Goal: Information Seeking & Learning: Learn about a topic

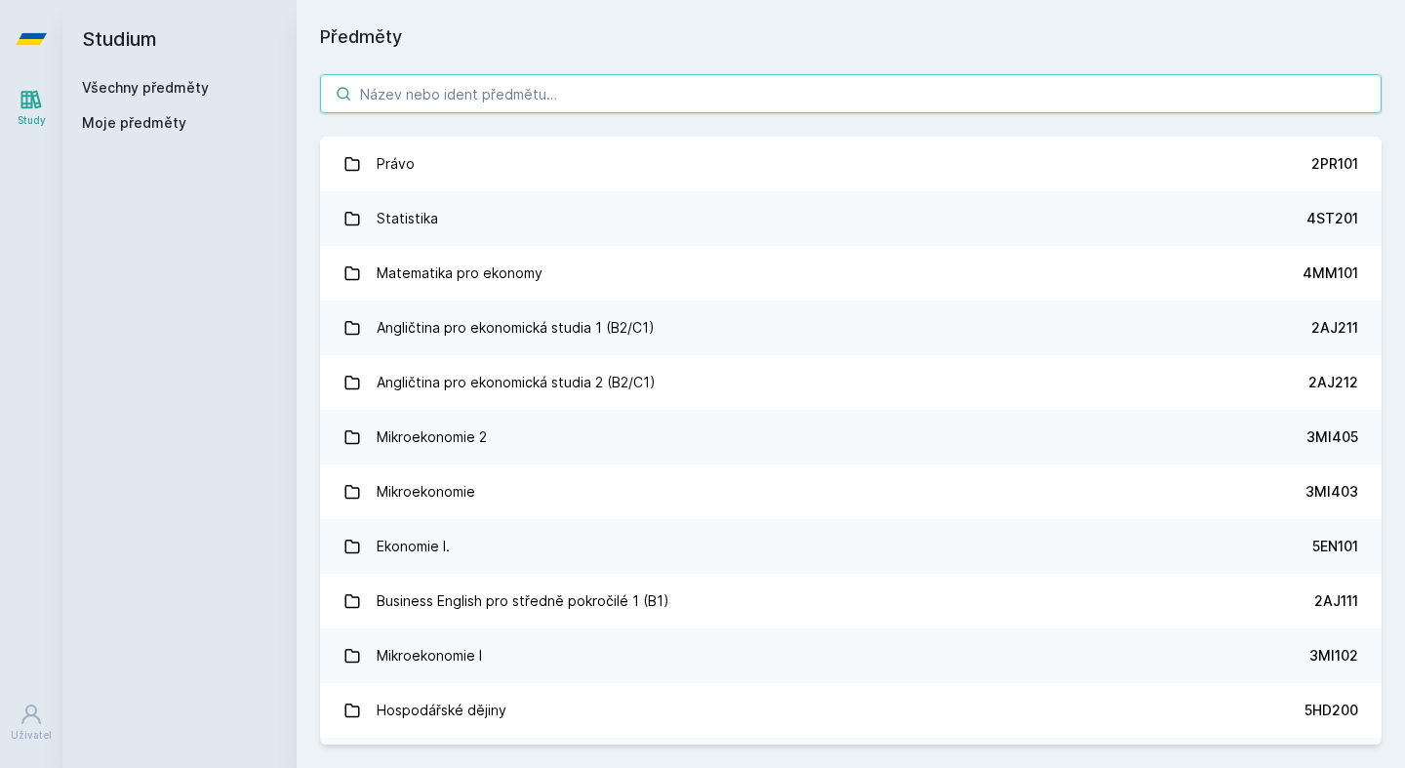
click at [463, 106] on input "search" at bounding box center [850, 93] width 1061 height 39
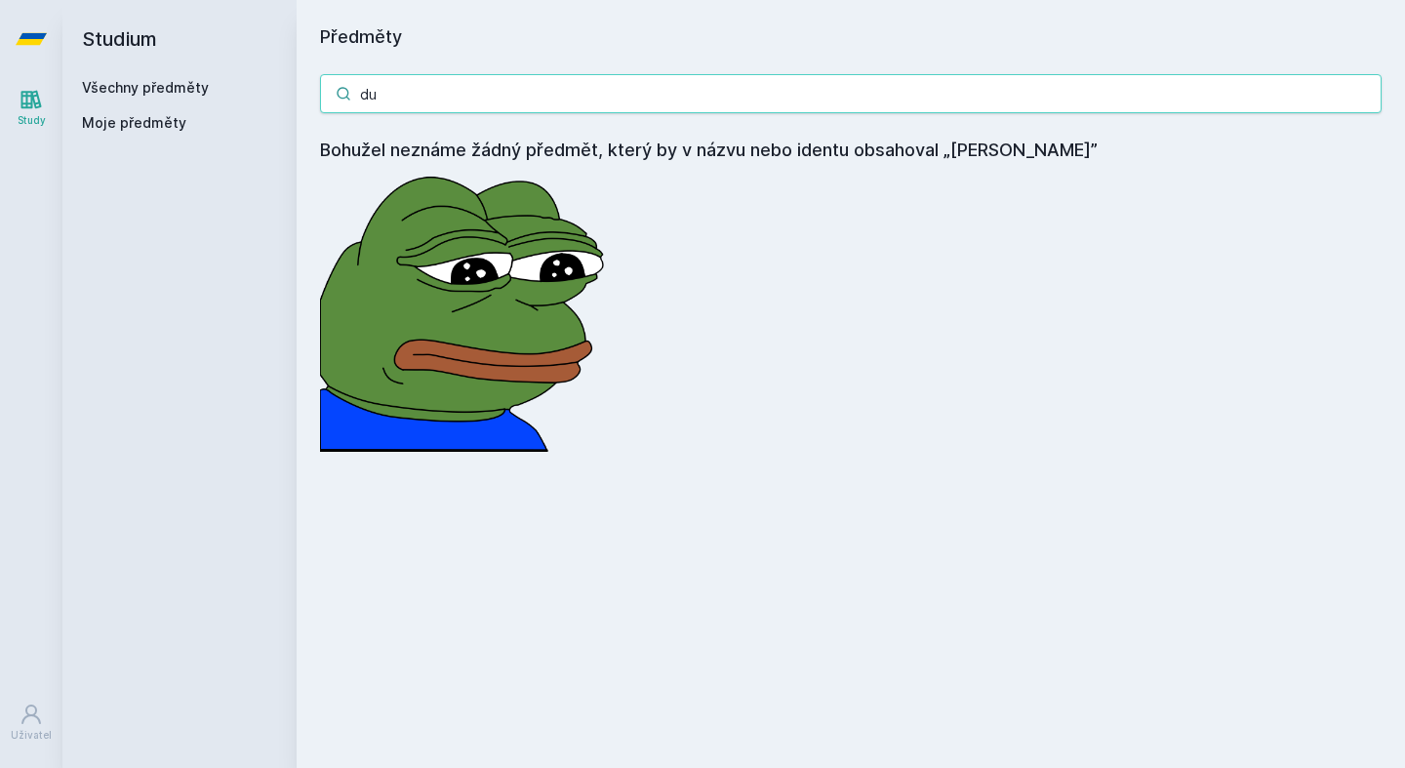
type input "d"
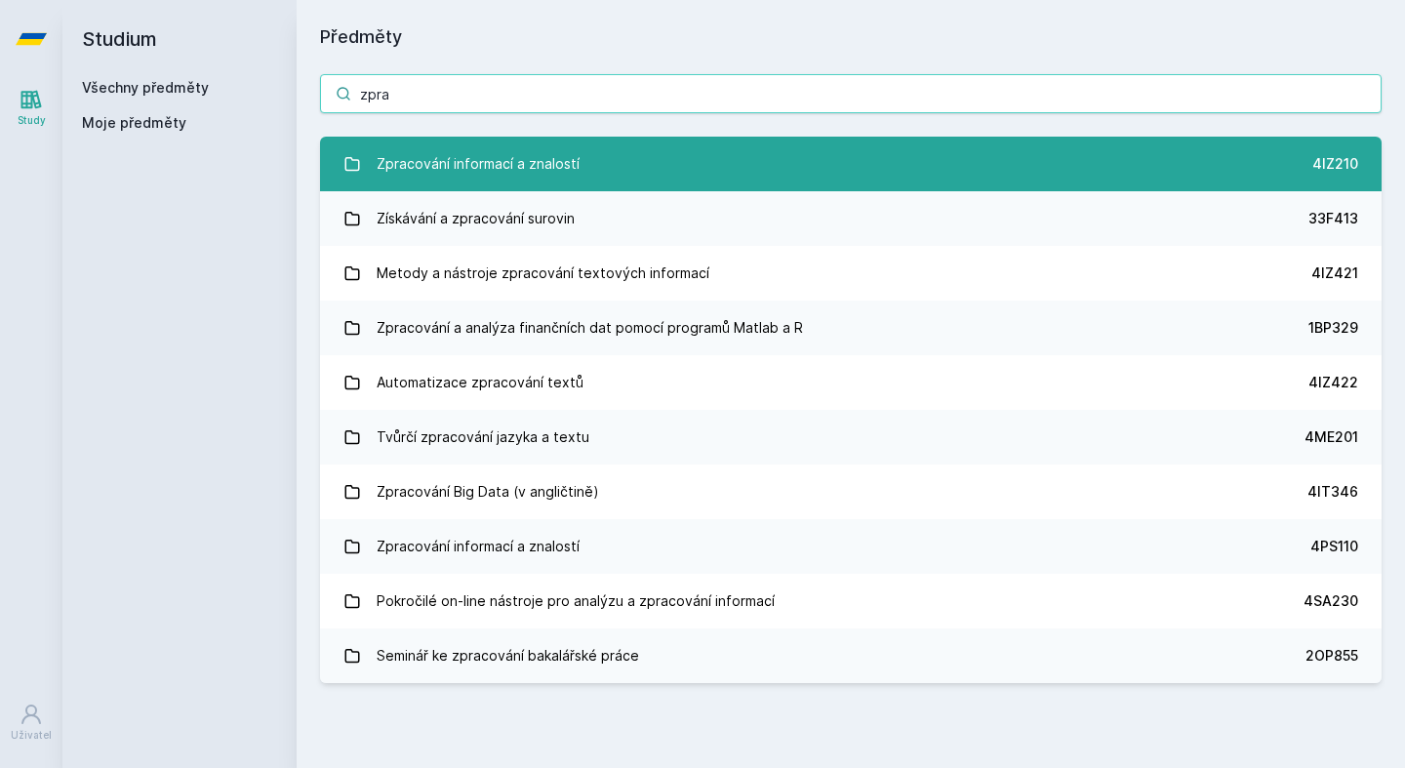
type input "zpra"
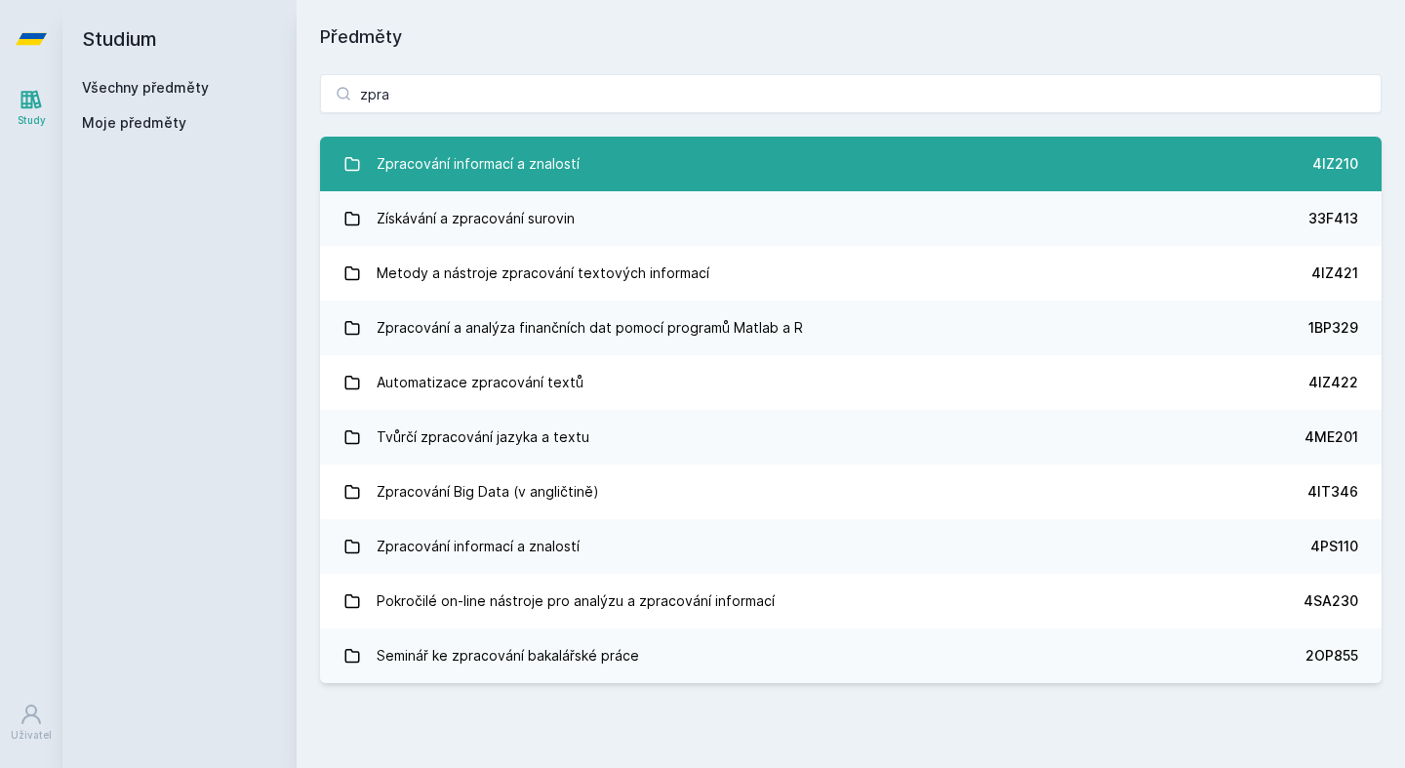
click at [448, 161] on div "Zpracování informací a znalostí" at bounding box center [478, 163] width 203 height 39
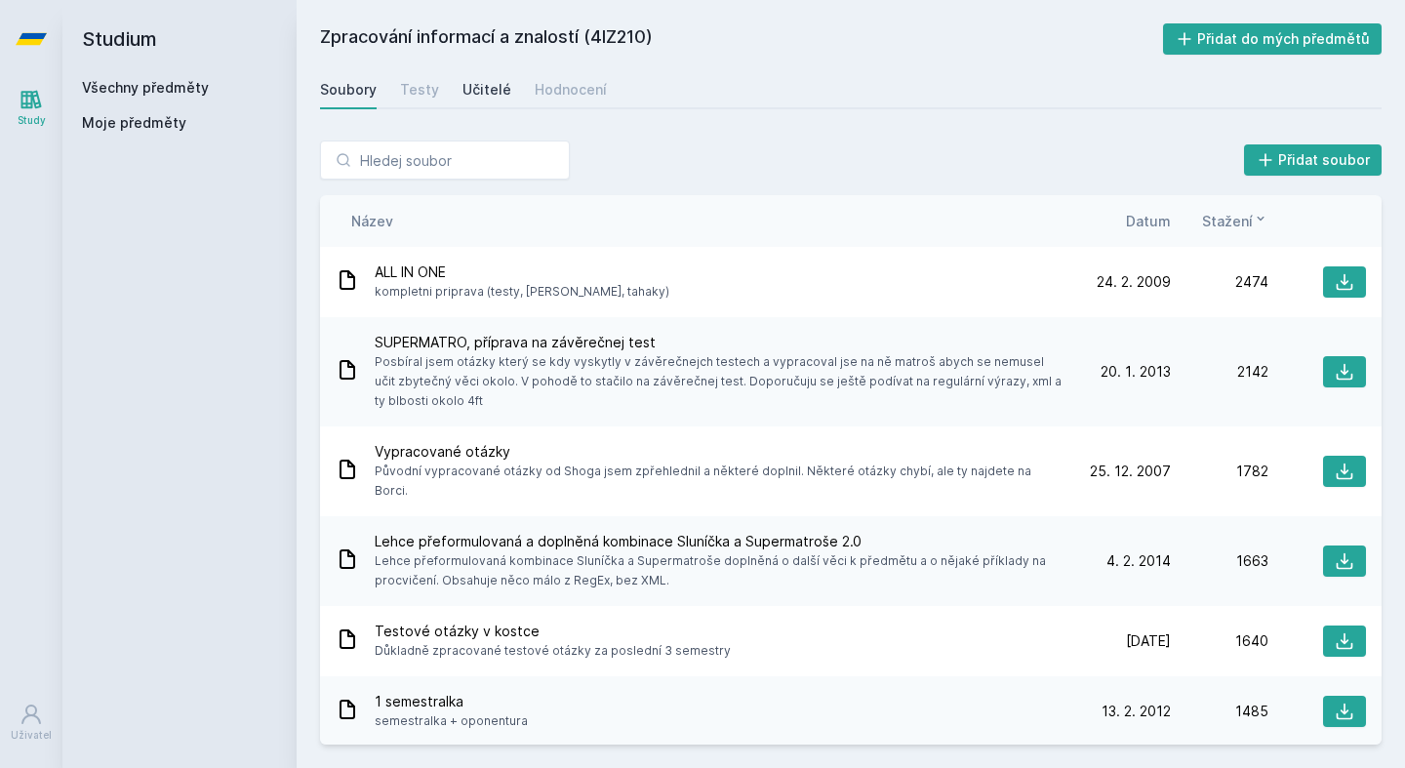
click at [489, 91] on div "Učitelé" at bounding box center [486, 90] width 49 height 20
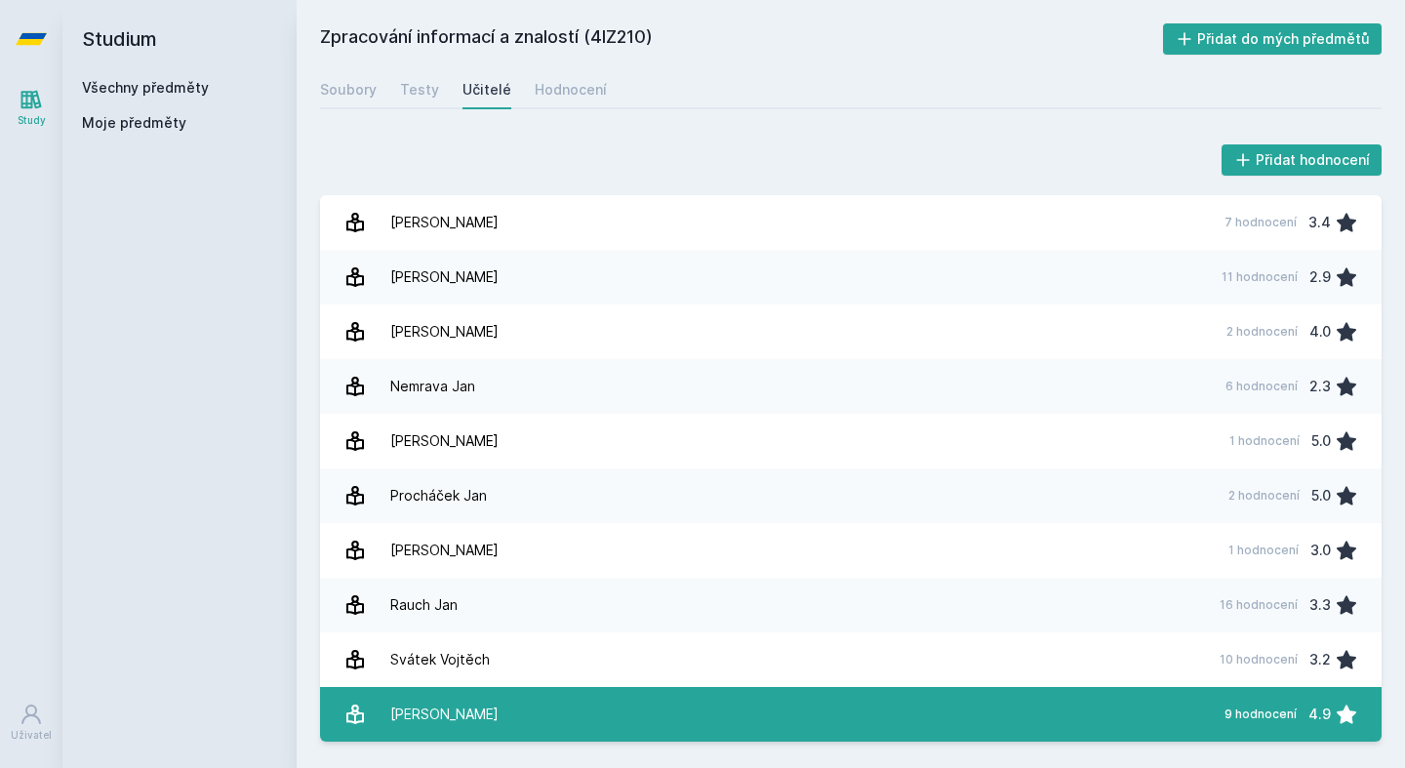
click at [648, 724] on link "[PERSON_NAME] 9 hodnocení 4.9" at bounding box center [850, 714] width 1061 height 55
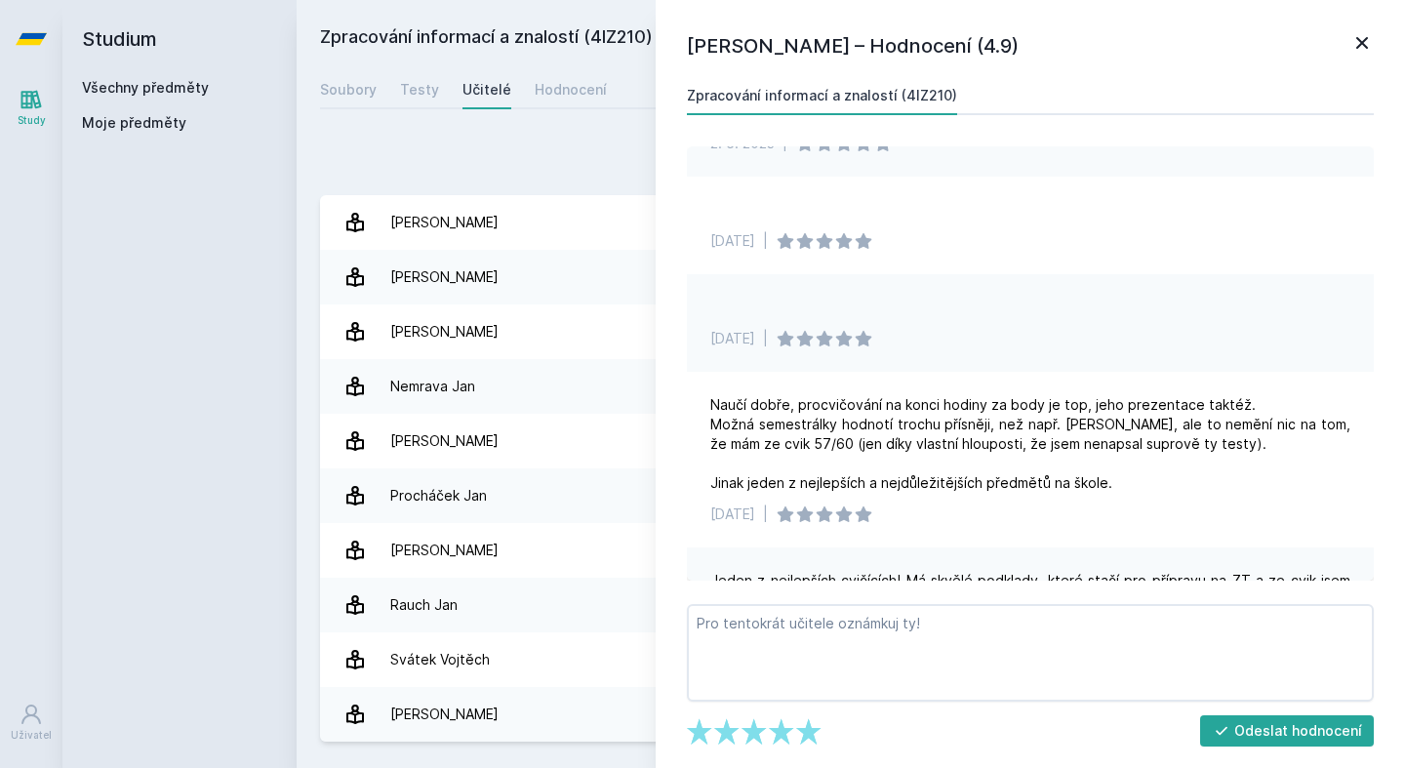
scroll to position [380, 0]
click at [1355, 39] on icon at bounding box center [1361, 42] width 23 height 23
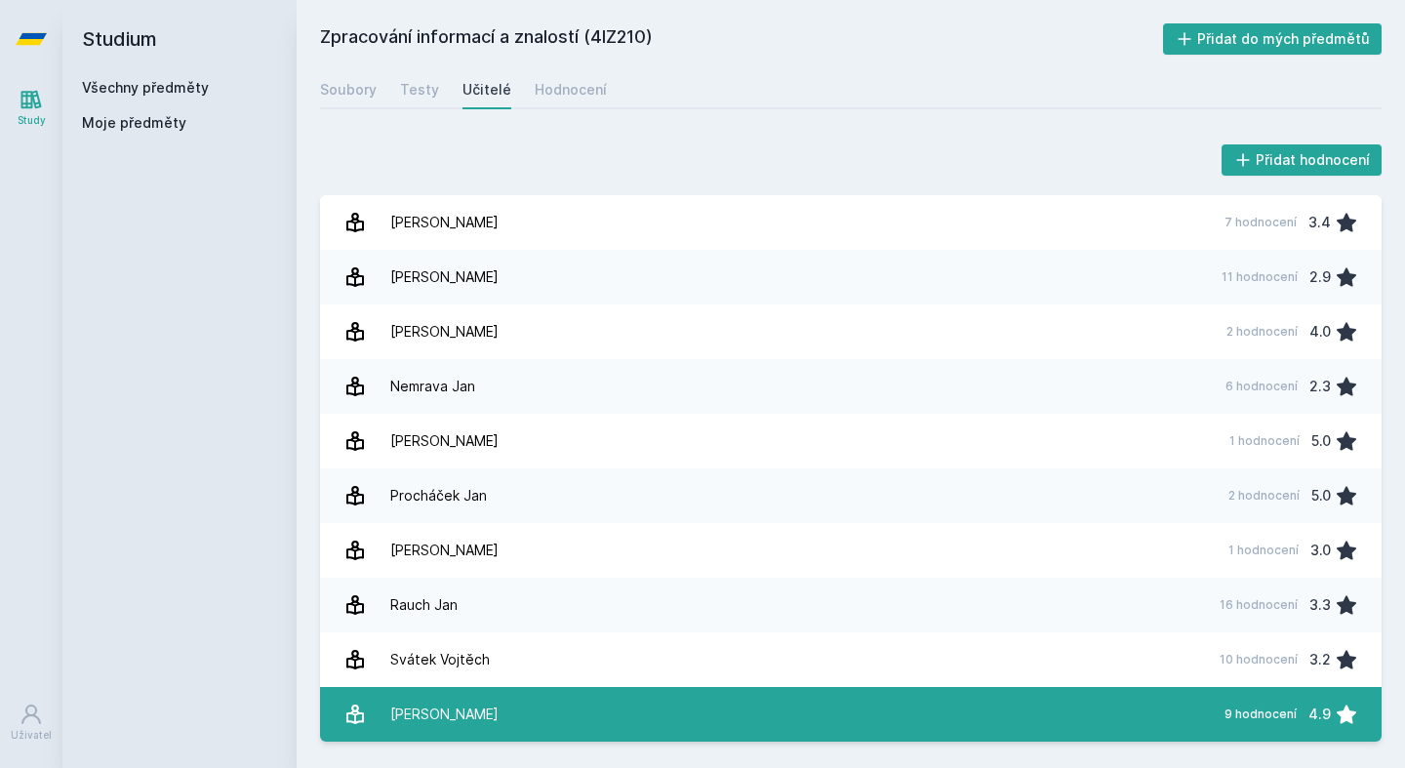
click at [584, 700] on link "[PERSON_NAME] 9 hodnocení 4.9" at bounding box center [850, 714] width 1061 height 55
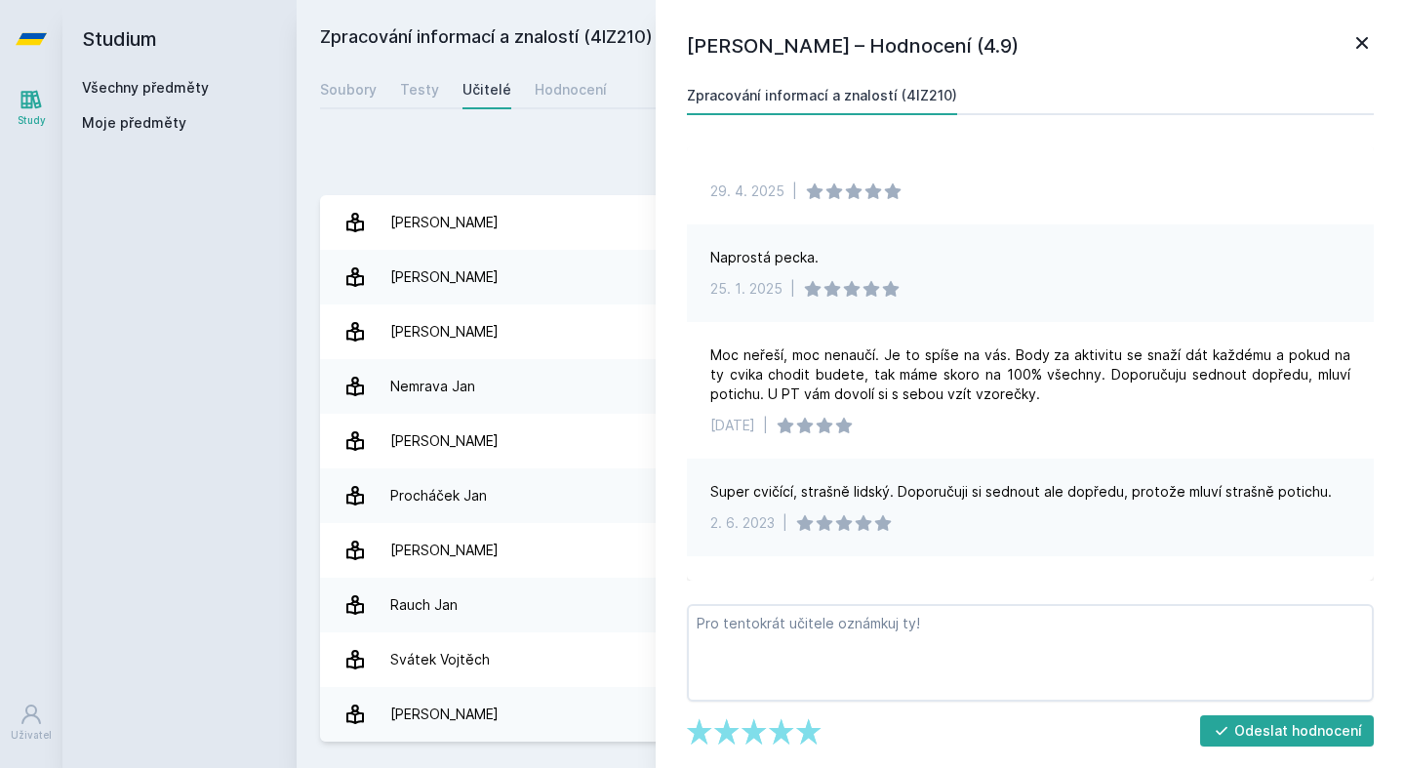
click at [1363, 42] on icon at bounding box center [1362, 43] width 12 height 12
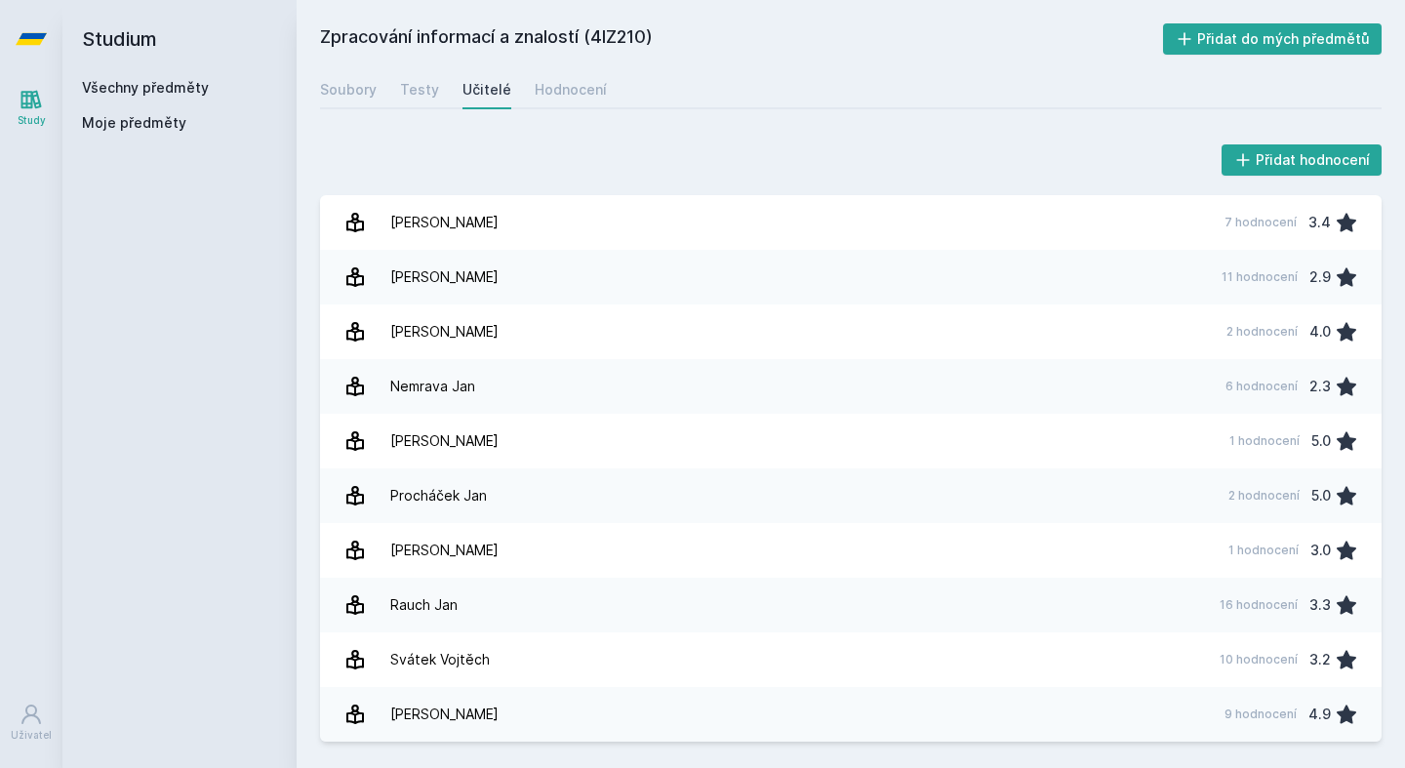
click at [118, 89] on link "Všechny předměty" at bounding box center [145, 87] width 127 height 17
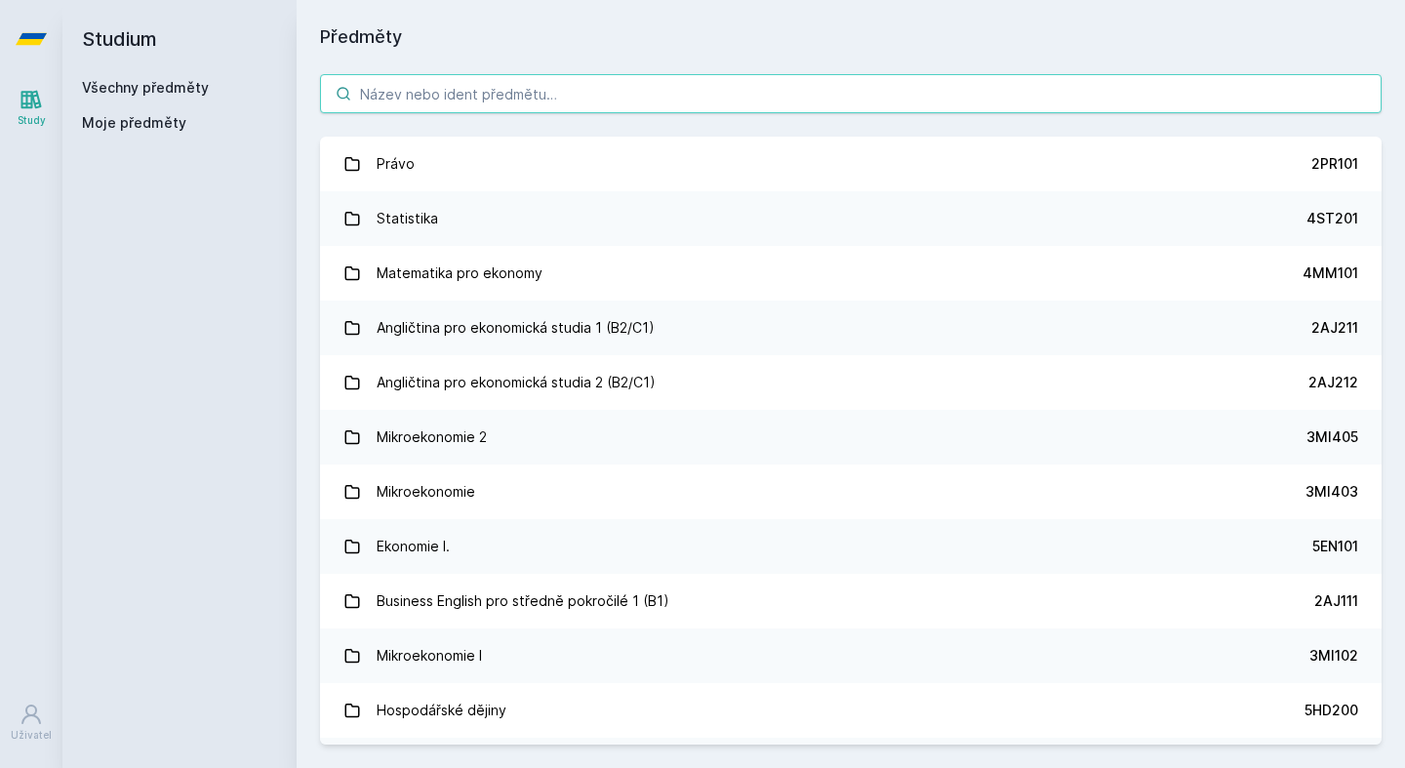
click at [542, 83] on input "search" at bounding box center [850, 93] width 1061 height 39
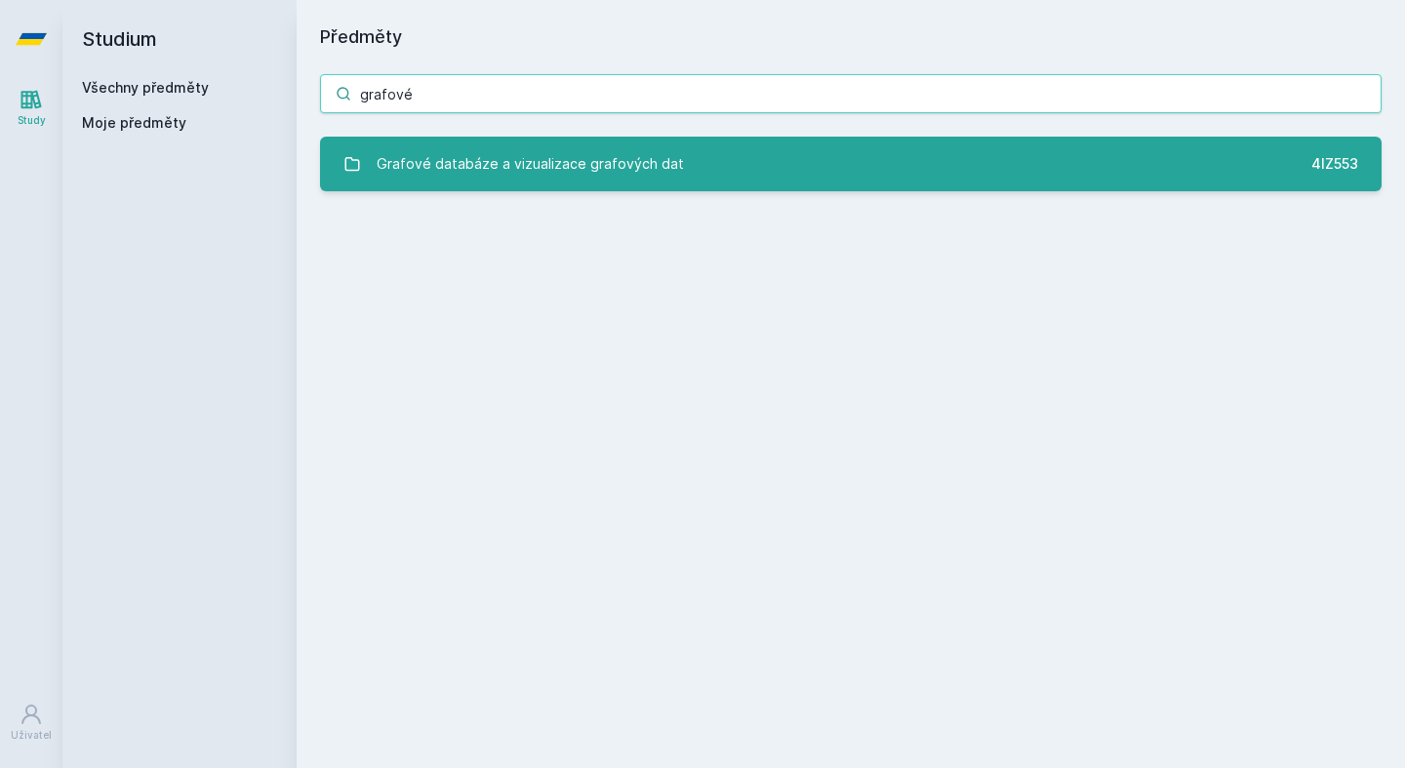
type input "grafové"
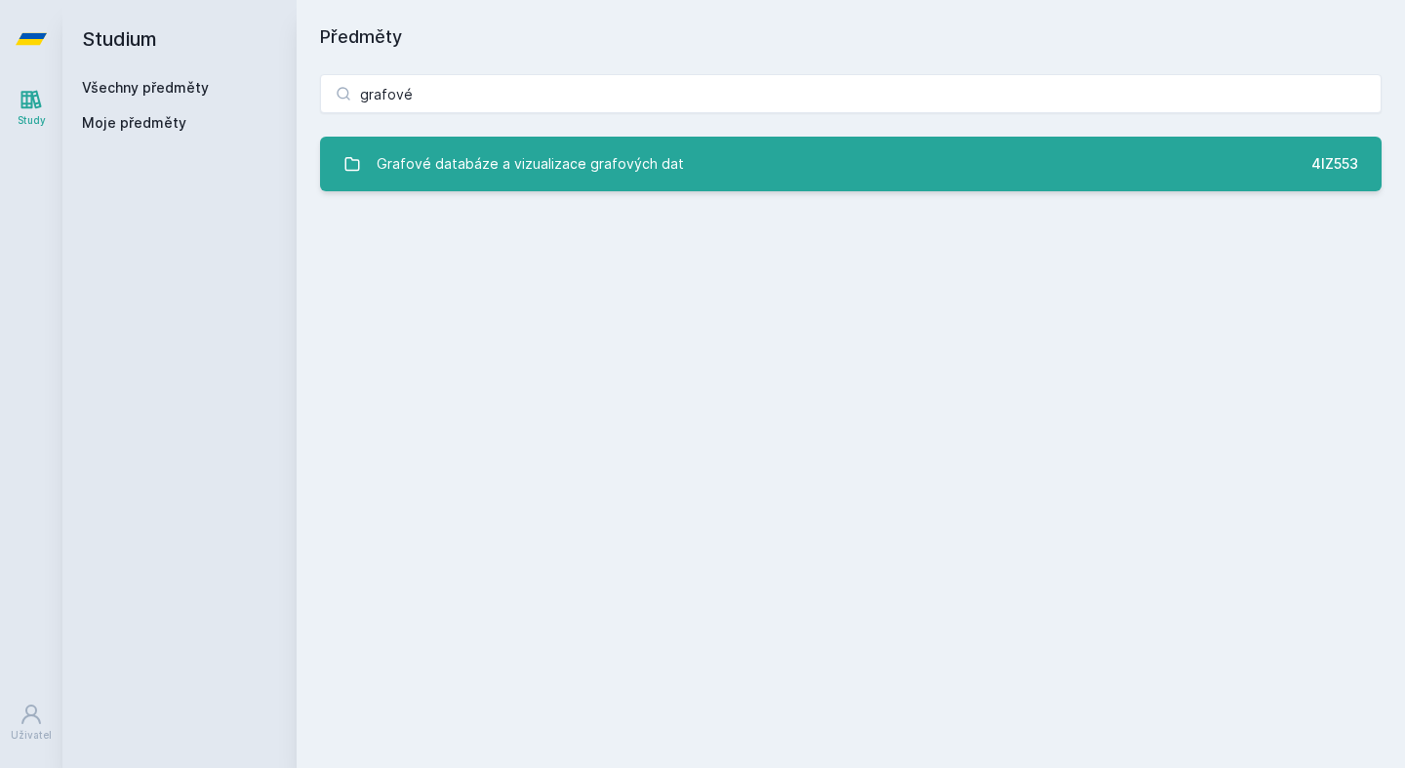
click at [550, 152] on div "Grafové databáze a vizualizace grafových dat" at bounding box center [530, 163] width 307 height 39
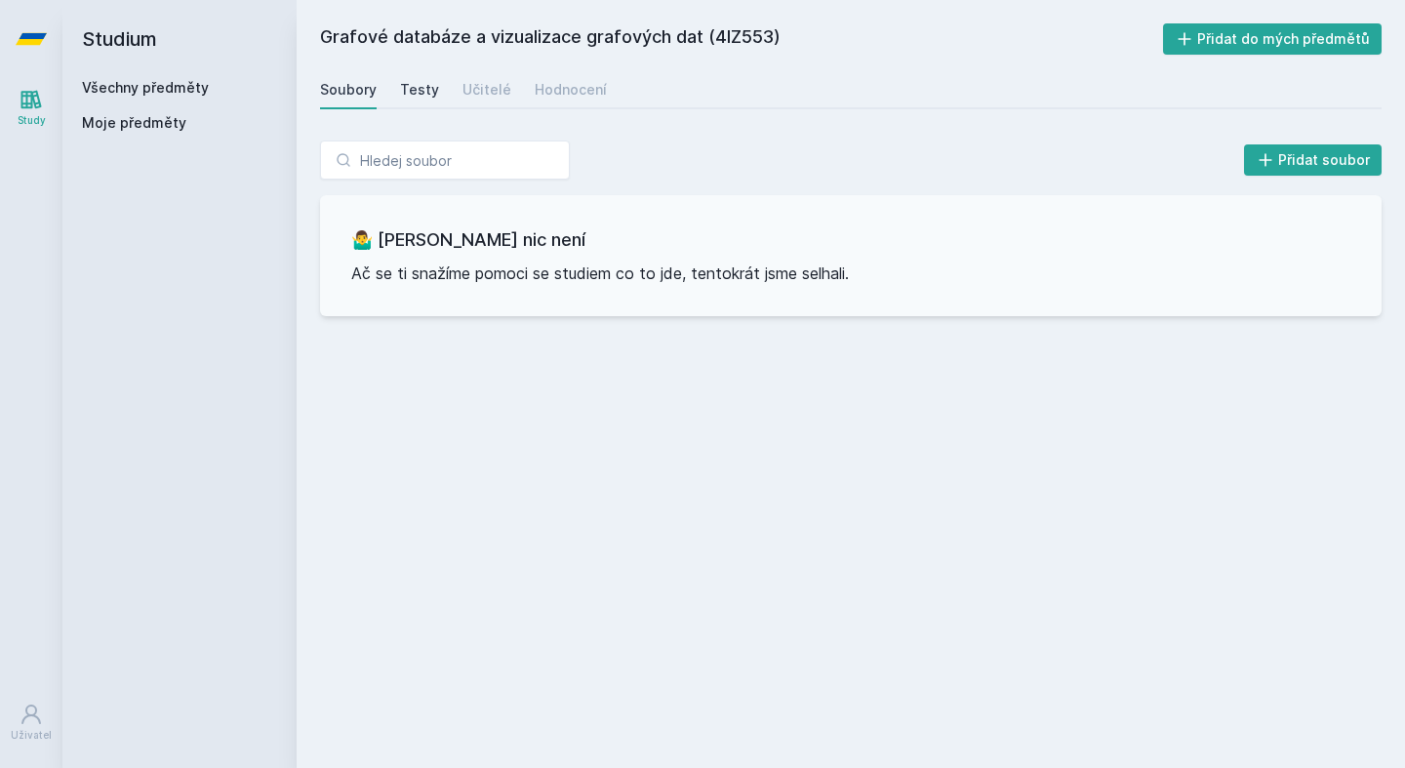
click at [422, 97] on div "Testy" at bounding box center [419, 90] width 39 height 20
click at [475, 96] on div "Učitelé" at bounding box center [486, 90] width 49 height 20
click at [549, 96] on div "Hodnocení" at bounding box center [571, 90] width 72 height 20
